Goal: Find specific page/section: Find specific page/section

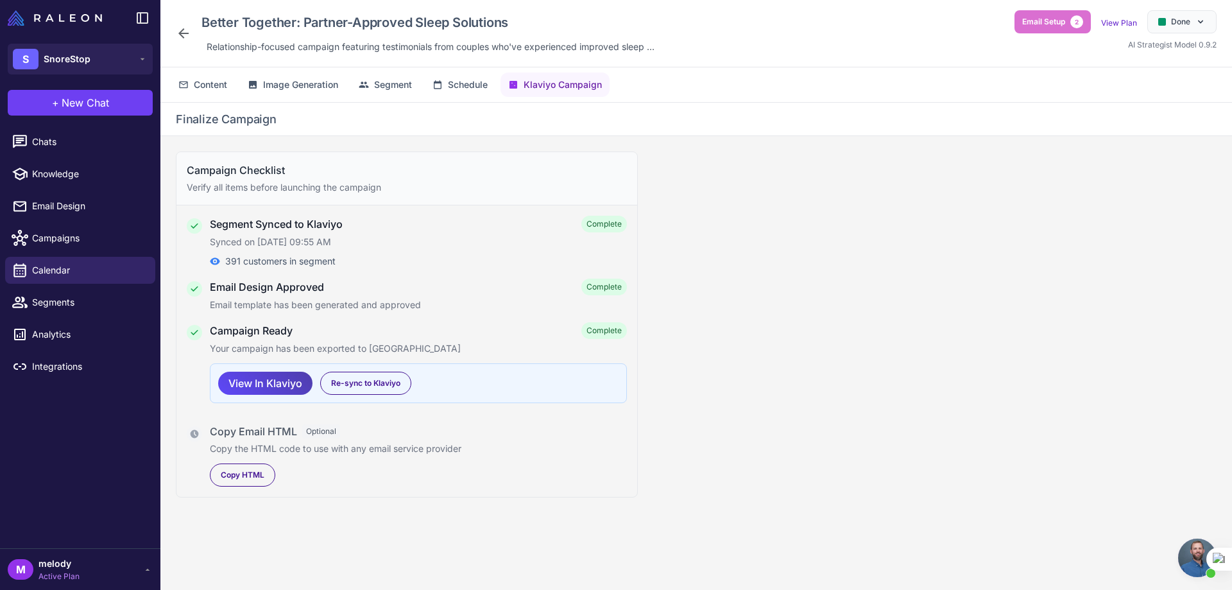
scroll to position [281, 0]
click at [64, 241] on span "Campaigns" at bounding box center [88, 238] width 113 height 14
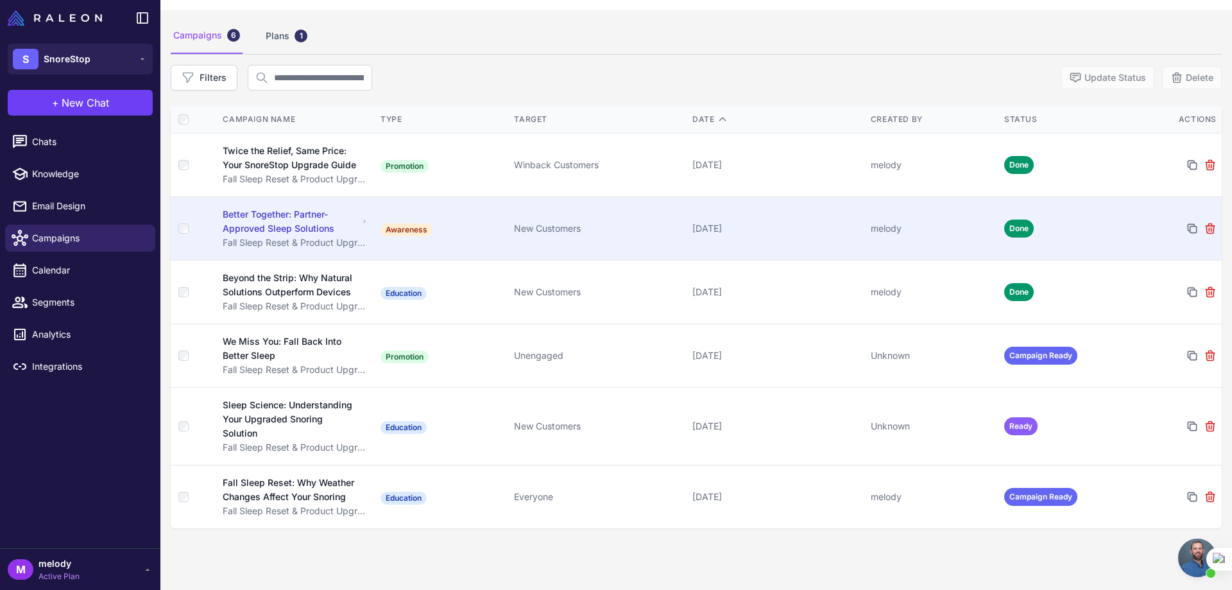
scroll to position [74, 0]
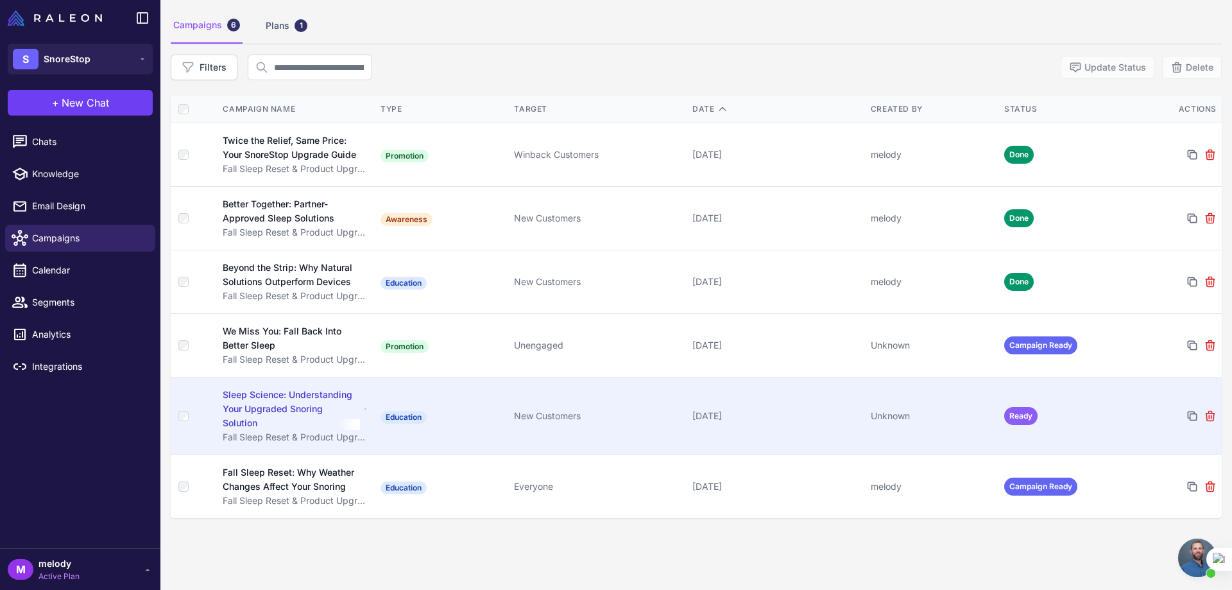
click at [328, 417] on div "Sleep Science: Understanding Your Upgraded Snoring Solution" at bounding box center [291, 409] width 137 height 42
